Goal: Navigation & Orientation: Go to known website

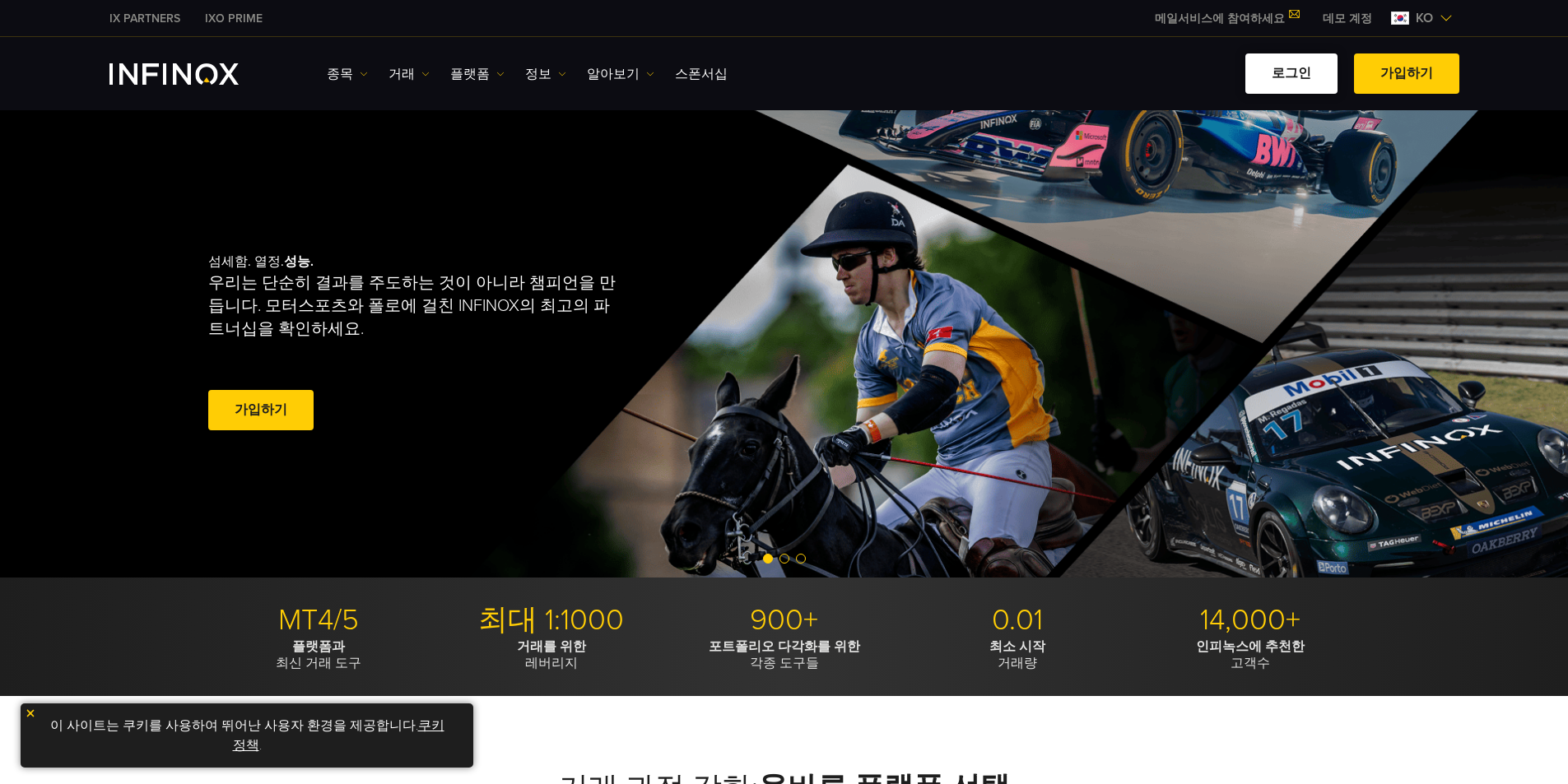
click at [1315, 79] on link "로그인" at bounding box center [1291, 73] width 92 height 40
